Goal: Book appointment/travel/reservation

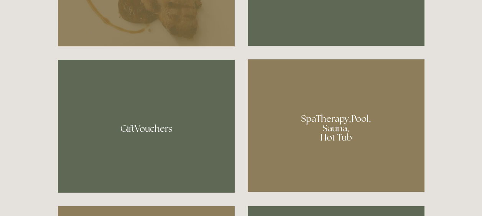
scroll to position [536, 0]
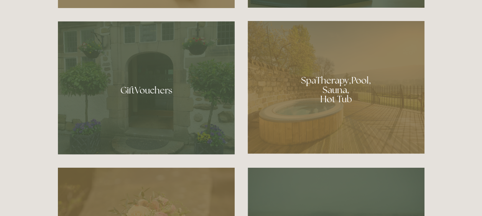
click at [334, 92] on div at bounding box center [335, 87] width 177 height 133
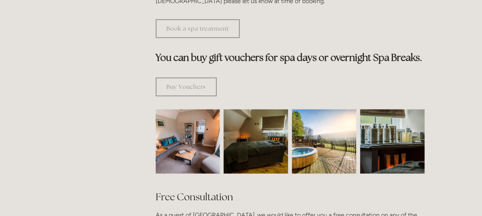
scroll to position [345, 0]
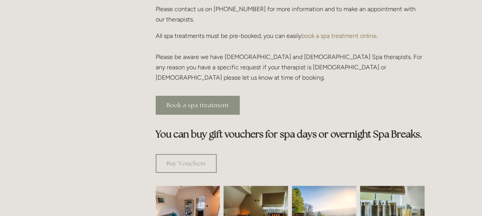
click at [216, 96] on link "Book a spa treatment" at bounding box center [198, 105] width 84 height 19
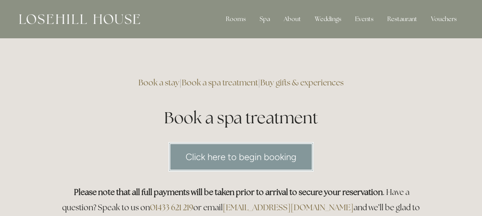
click at [164, 82] on link "Book a stay" at bounding box center [158, 82] width 41 height 10
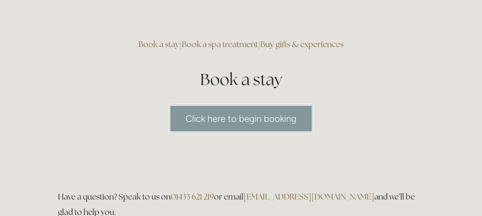
scroll to position [77, 0]
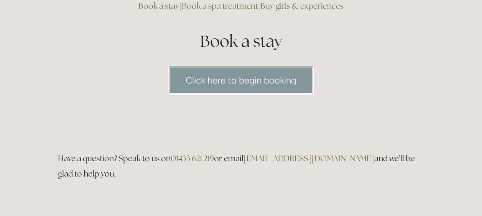
click at [201, 88] on link "Click here to begin booking" at bounding box center [240, 80] width 145 height 29
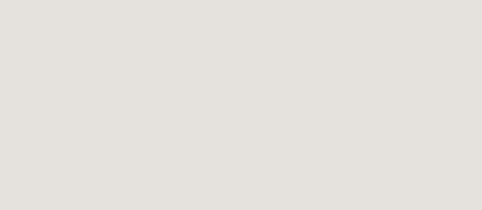
scroll to position [348, 0]
